Goal: Navigation & Orientation: Find specific page/section

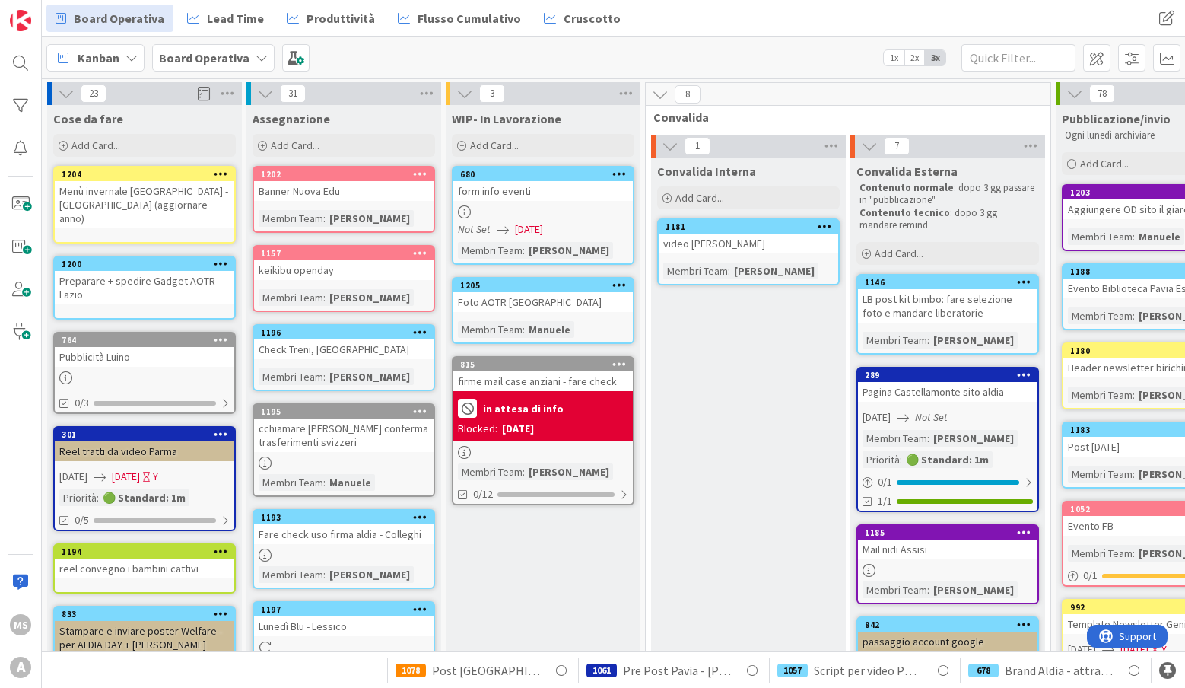
click at [728, 385] on div "Convalida Interna Add Card... 1181 video [PERSON_NAME] Team : [PERSON_NAME]" at bounding box center [748, 673] width 195 height 1032
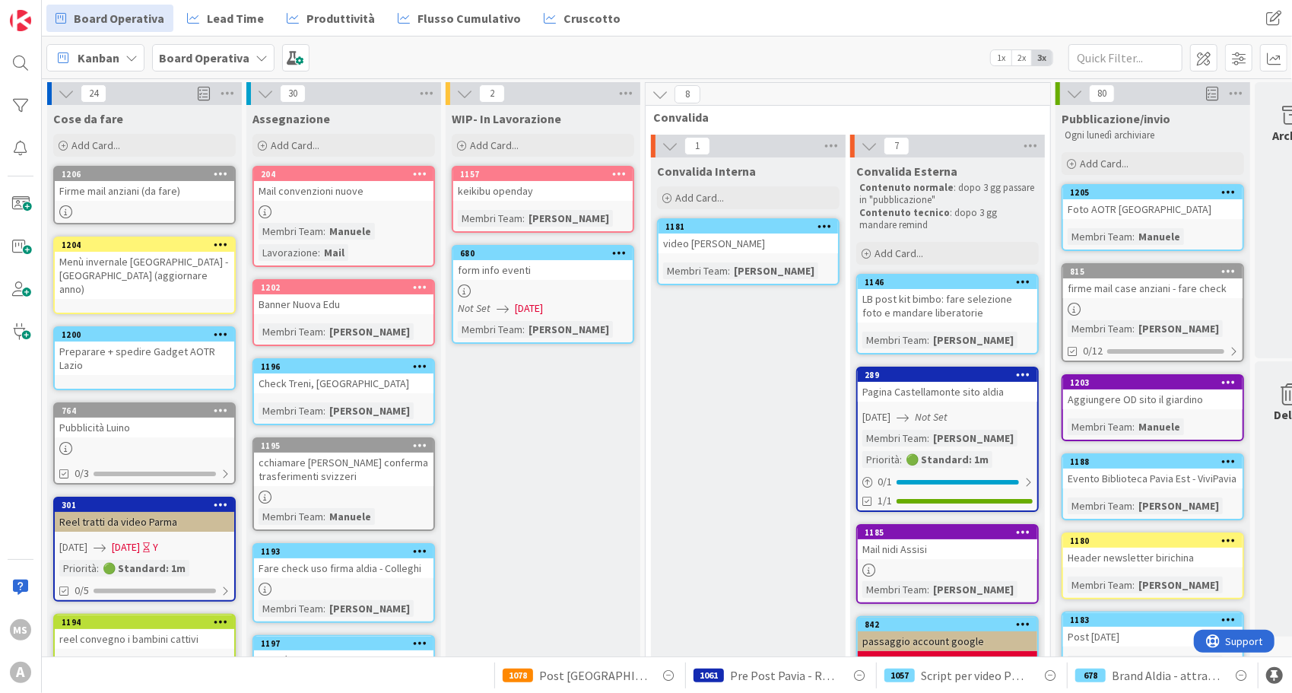
scroll to position [26, 0]
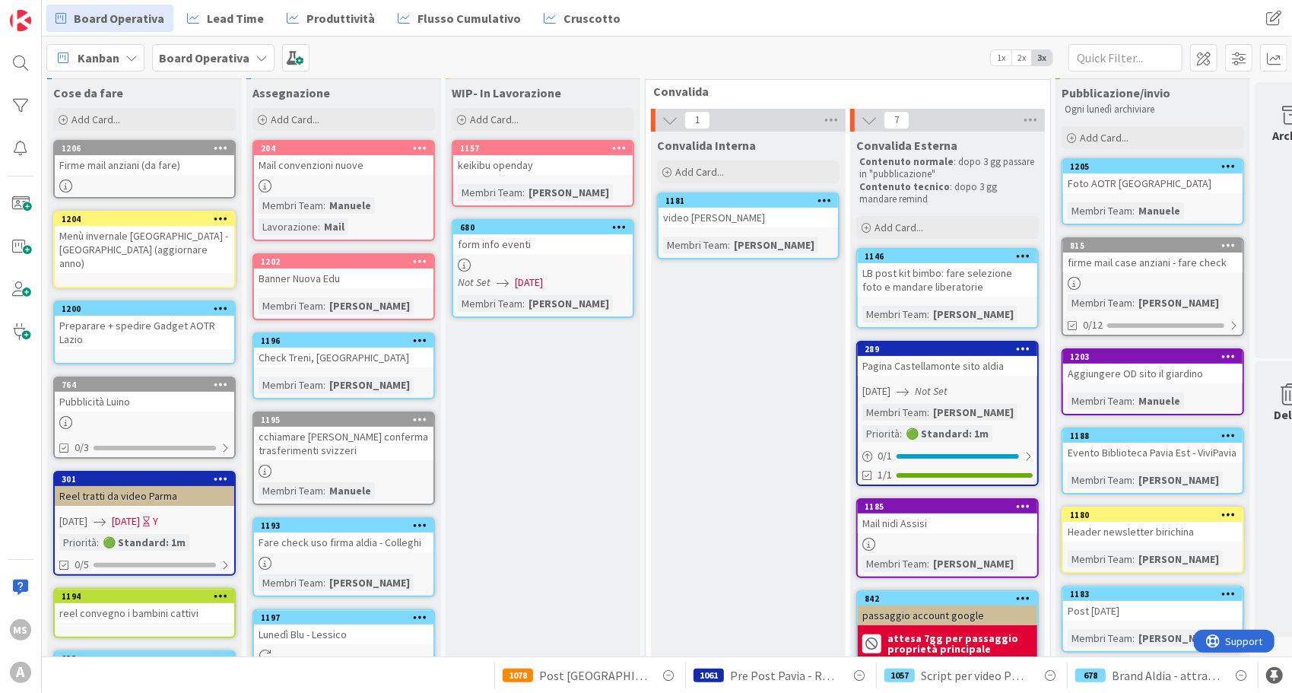
click at [265, 185] on icon at bounding box center [265, 185] width 13 height 13
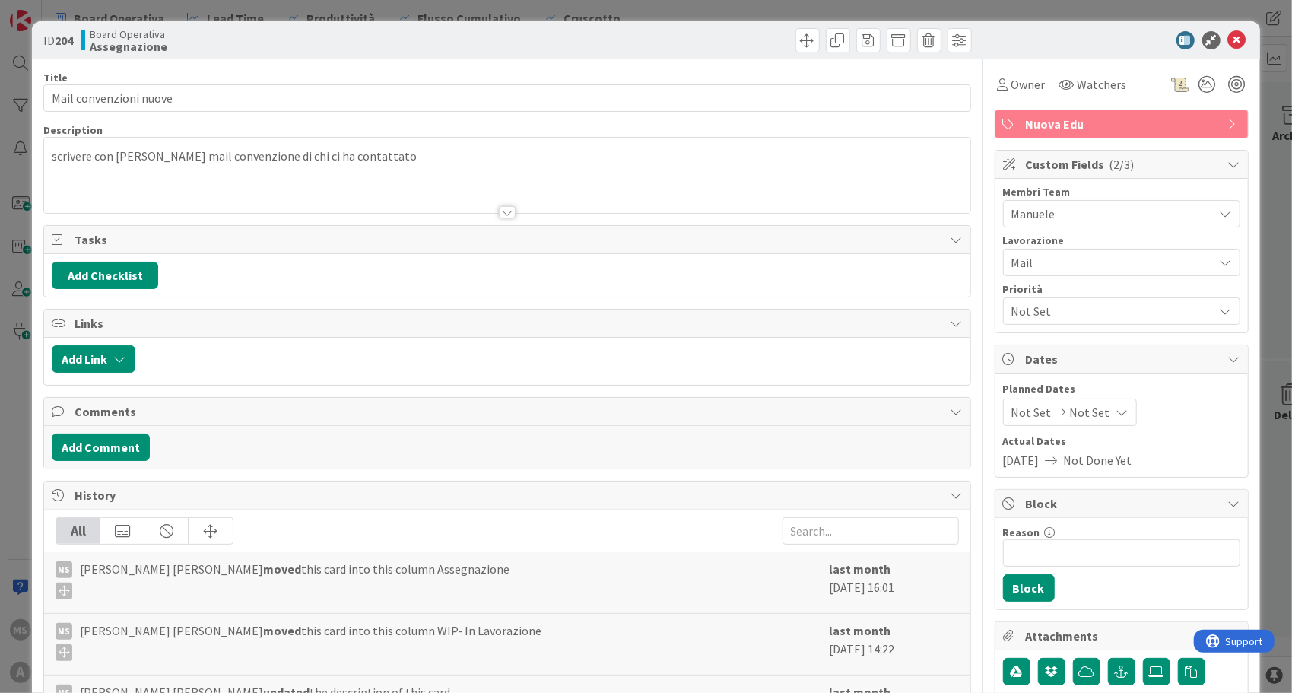
click at [11, 386] on div "ID 204 Board Operativa Assegnazione Title 22 / 128 Mail convenzioni nuove Descr…" at bounding box center [646, 346] width 1292 height 693
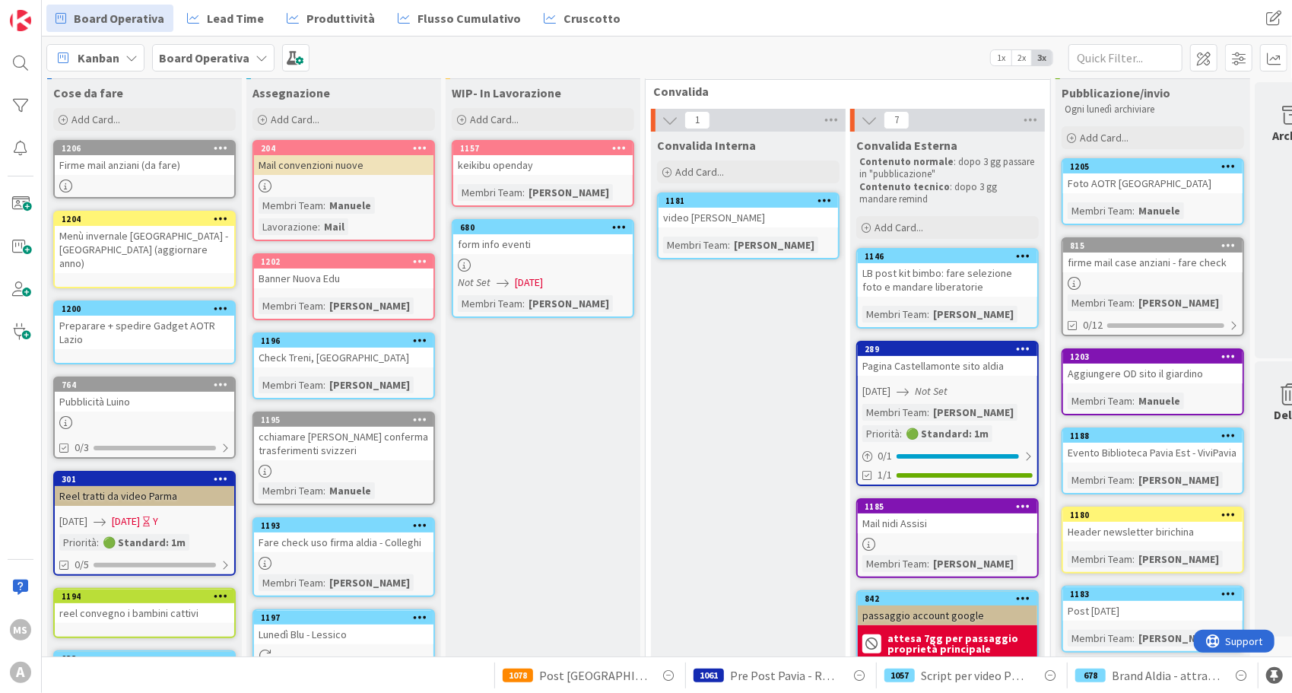
click at [619, 443] on div "WIP- In Lavorazione Add Card... 1157 keikibu openday Membri Team : Eleonora 680…" at bounding box center [543, 642] width 195 height 1127
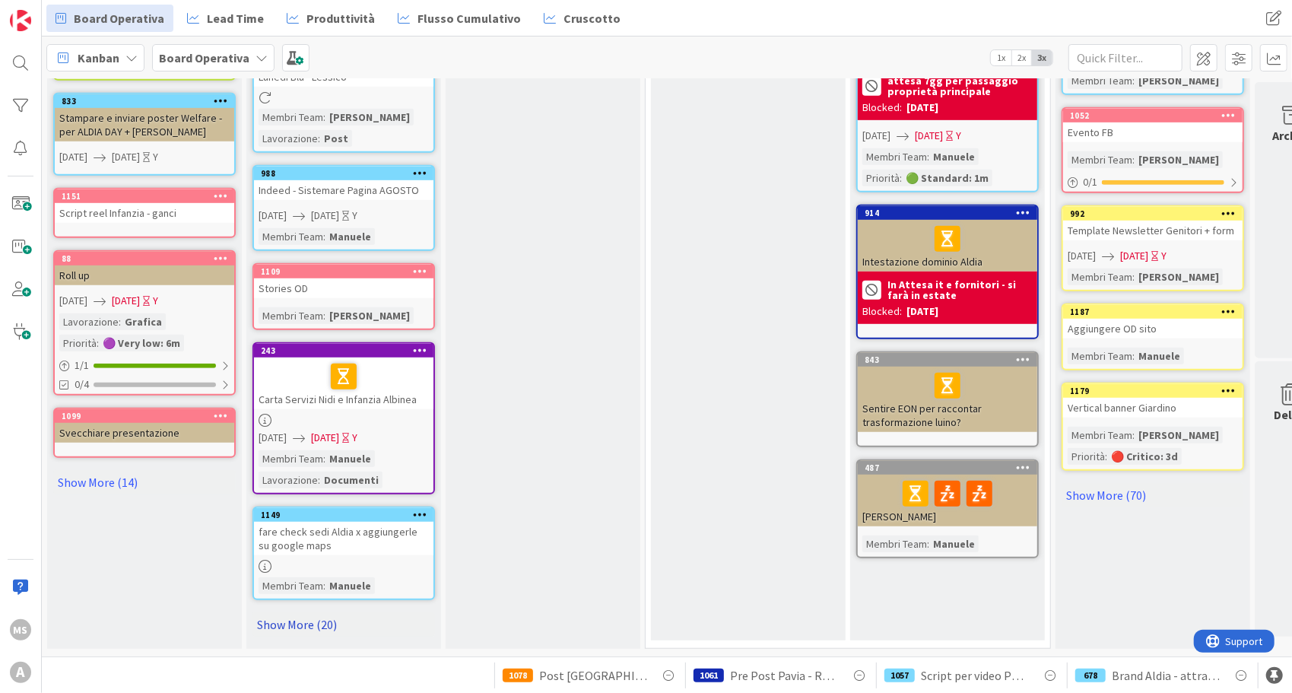
click at [310, 612] on link "Show More (20)" at bounding box center [344, 624] width 183 height 24
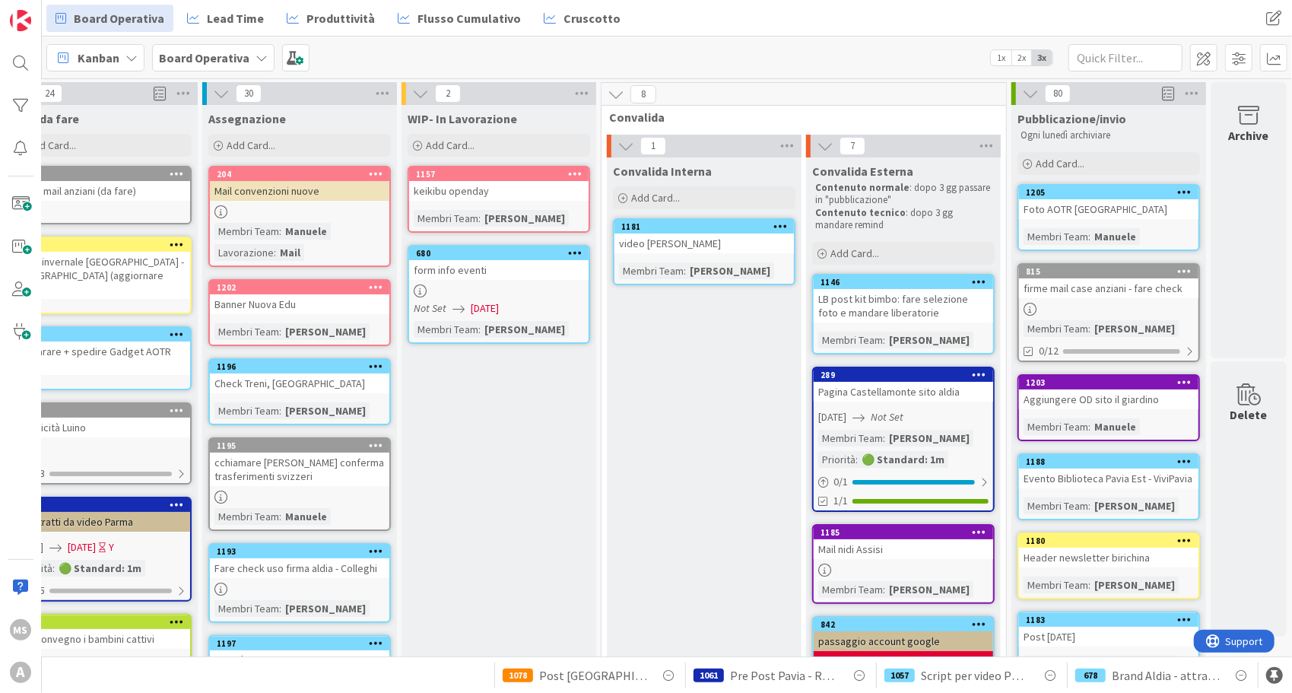
scroll to position [0, 0]
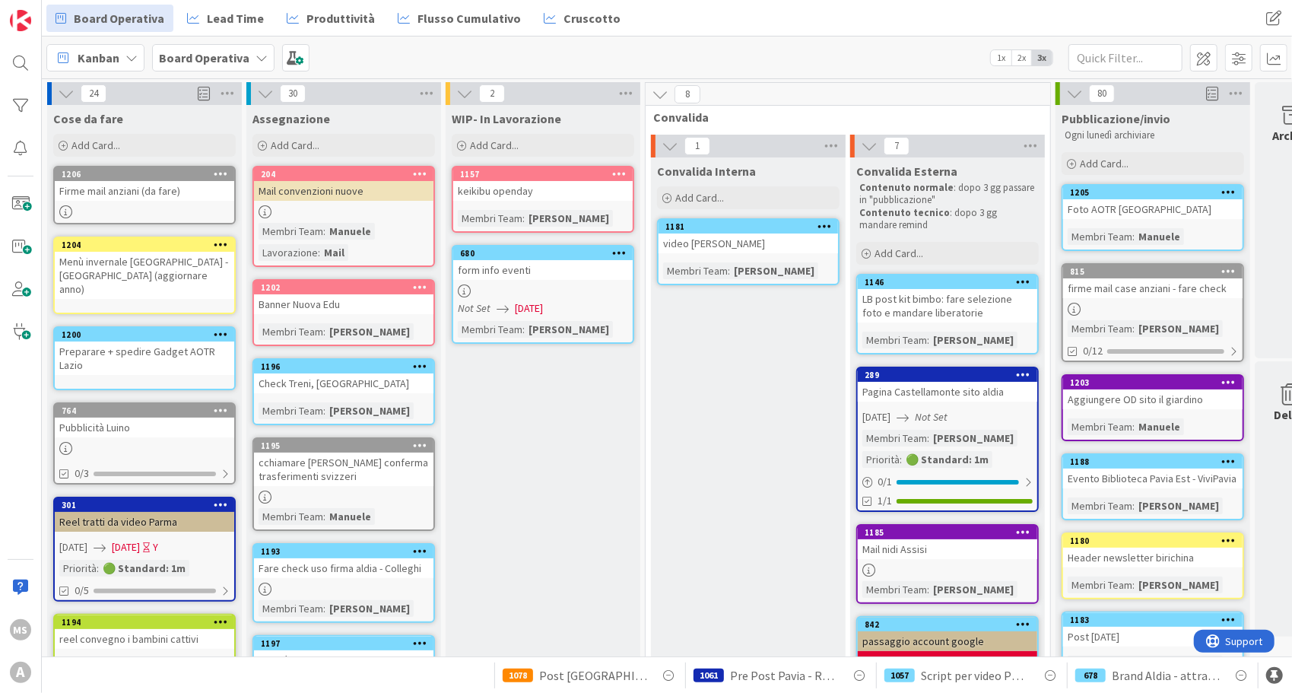
click at [60, 210] on icon at bounding box center [65, 211] width 13 height 13
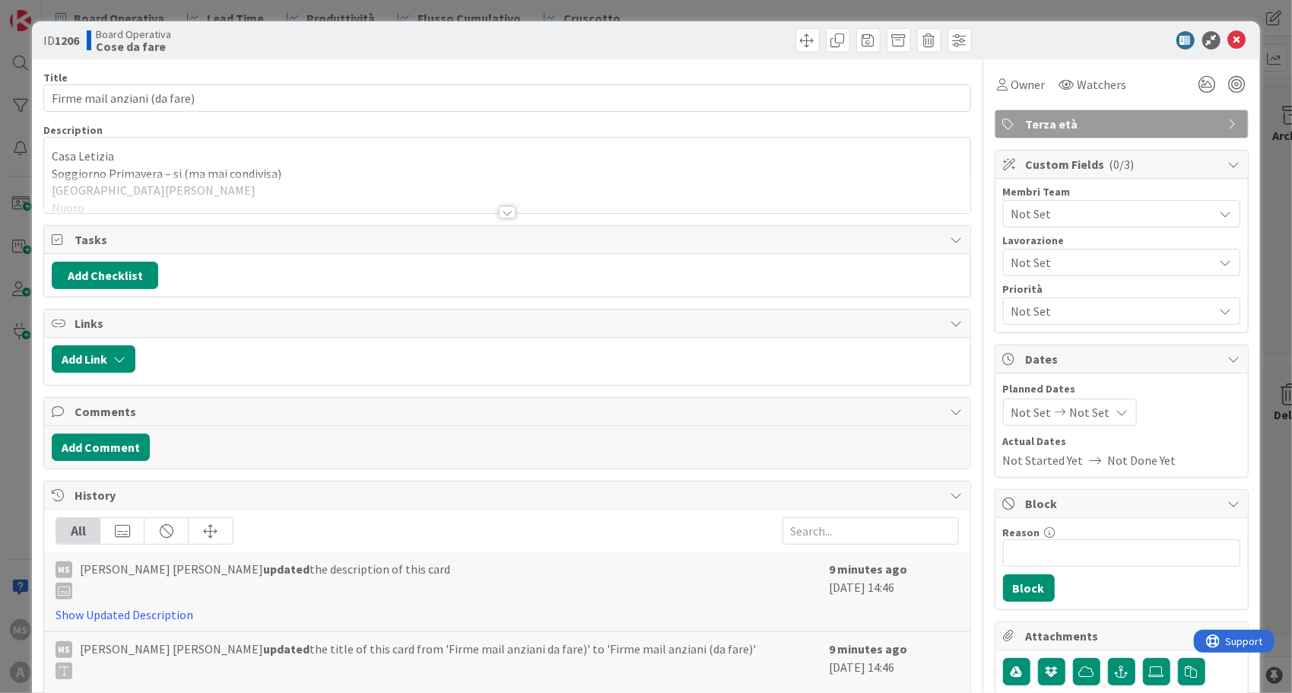
click at [501, 206] on div at bounding box center [507, 212] width 17 height 12
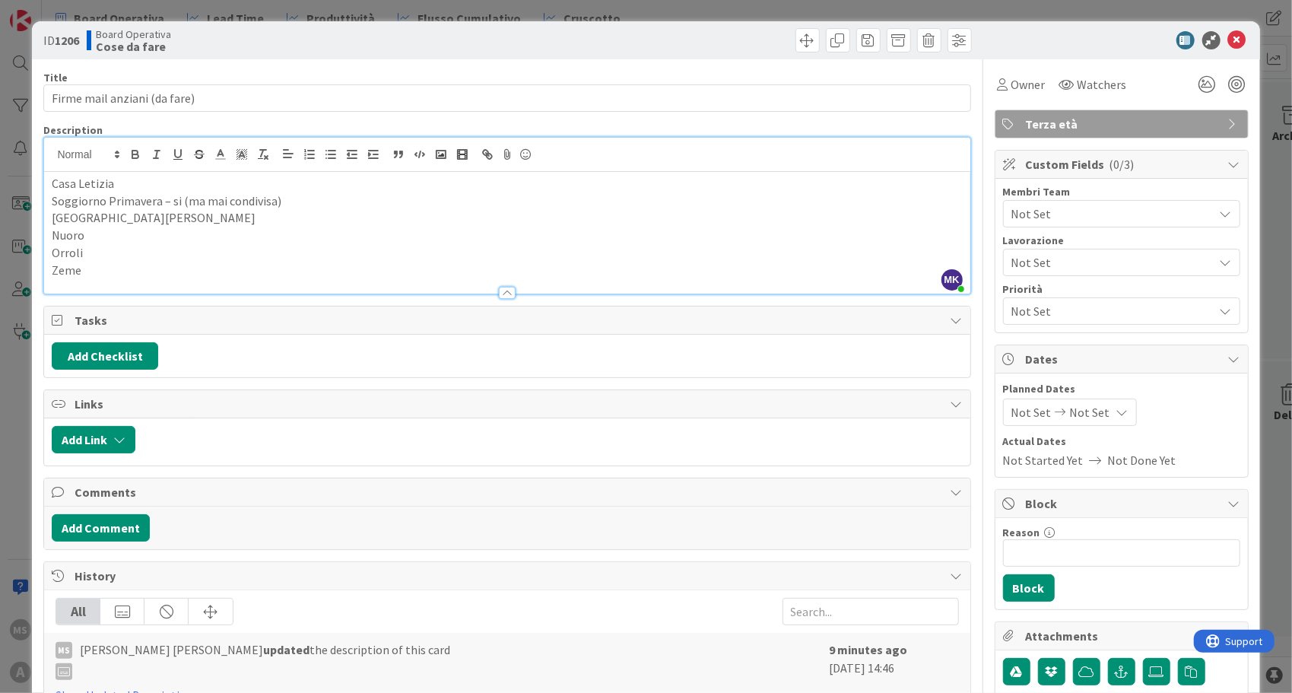
click at [12, 386] on div "ID 1206 Board Operativa Cose da fare Title 28 / 128 Firme mail anziani (da fare…" at bounding box center [646, 346] width 1292 height 693
